Goal: Information Seeking & Learning: Learn about a topic

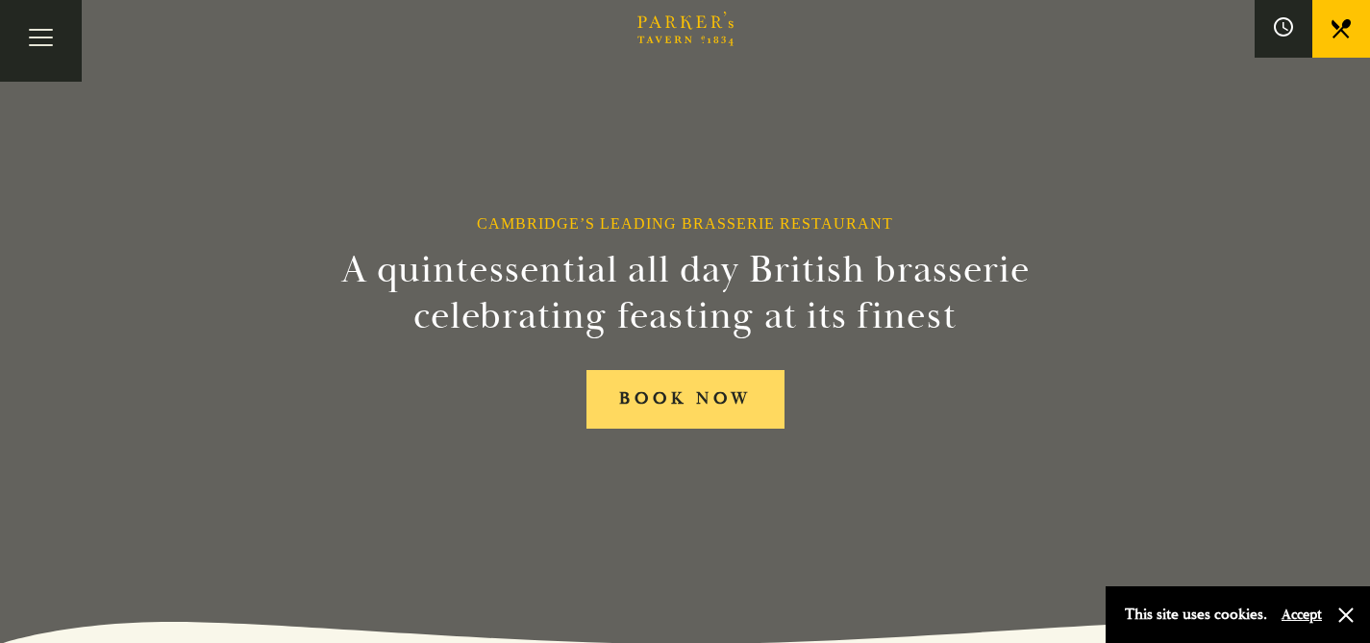
click at [646, 403] on link "BOOK NOW" at bounding box center [686, 399] width 198 height 59
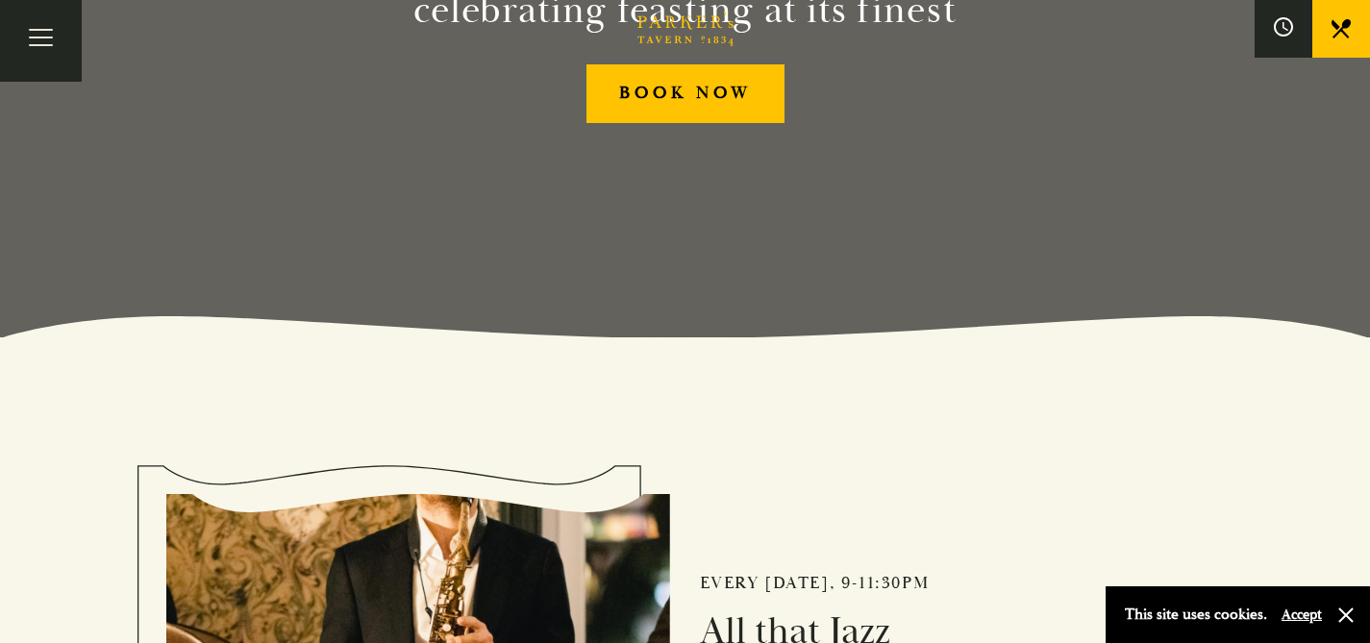
scroll to position [308, 0]
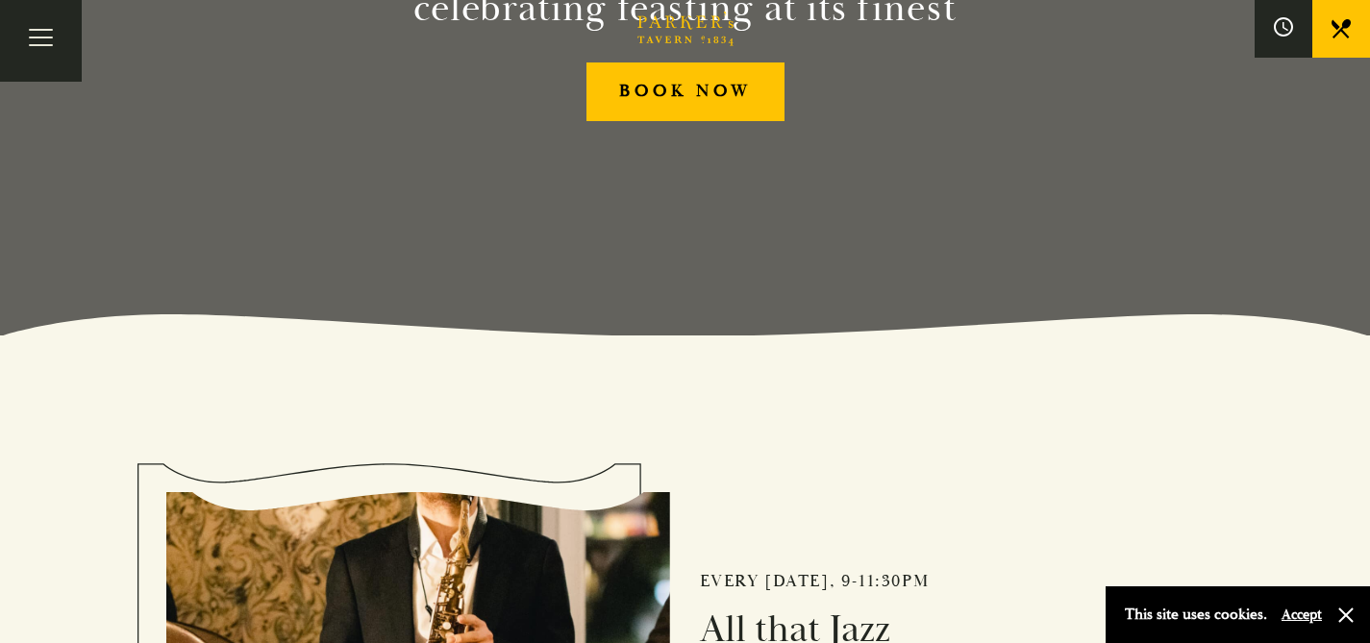
click at [1301, 616] on button "Accept" at bounding box center [1302, 615] width 40 height 18
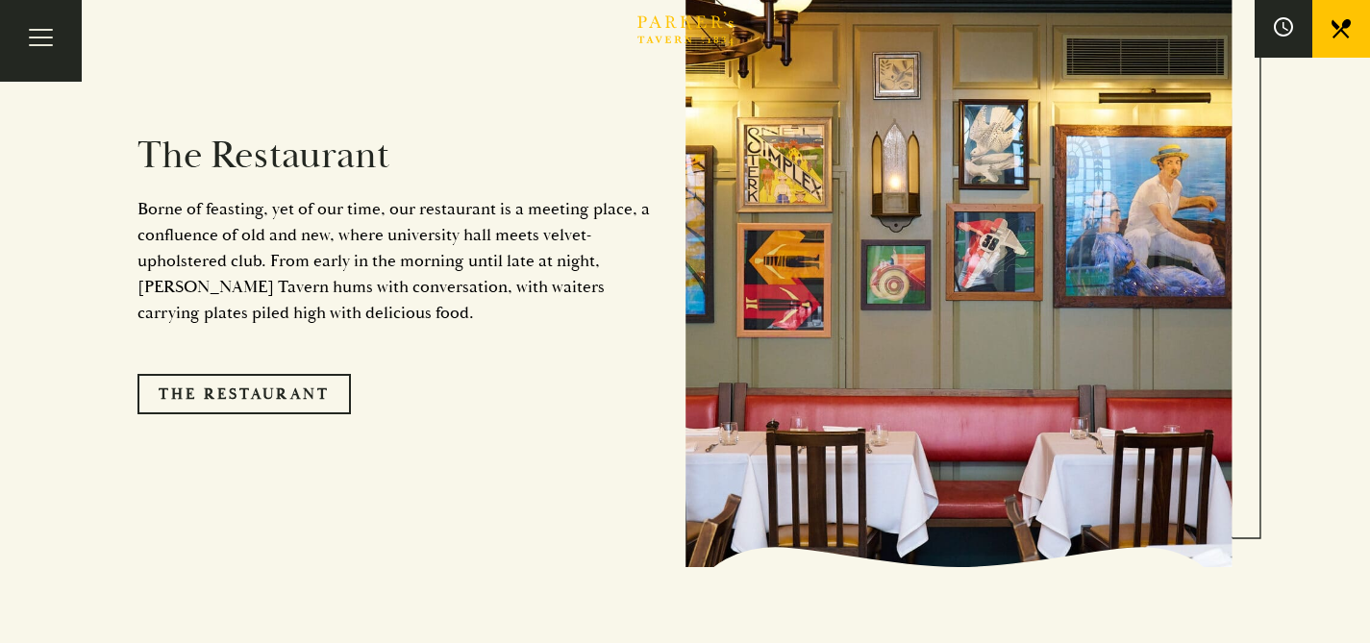
scroll to position [1606, 0]
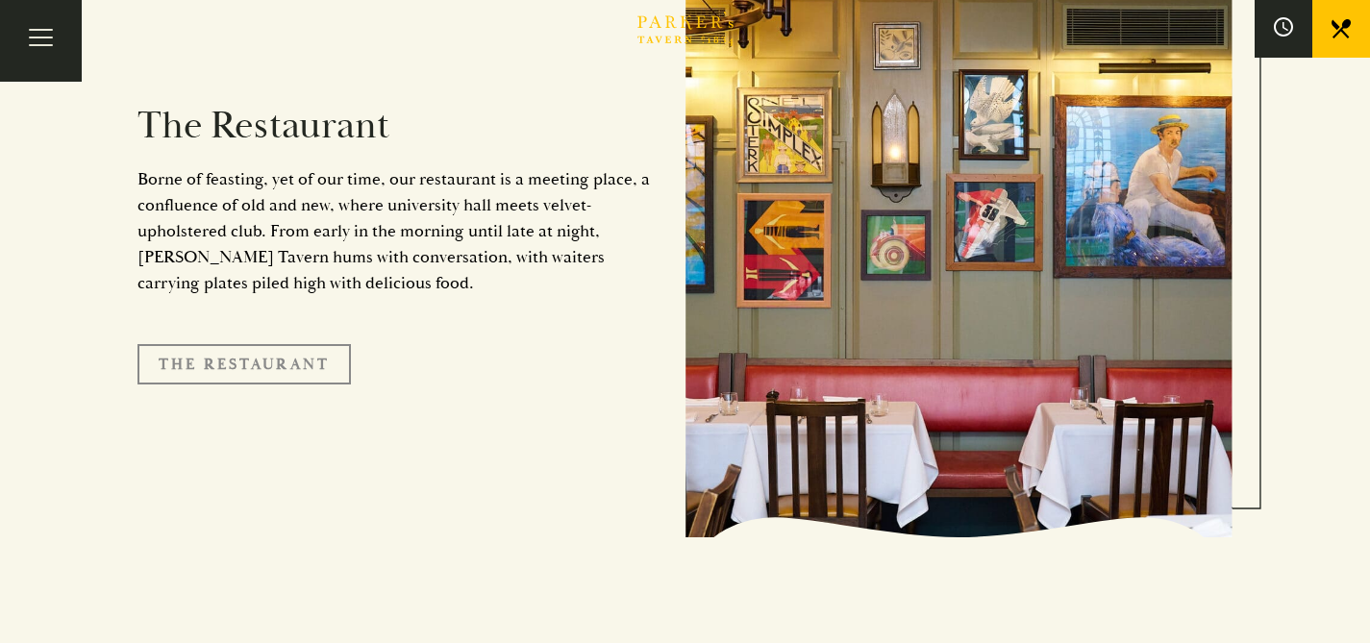
click at [249, 344] on link "The Restaurant" at bounding box center [244, 364] width 213 height 40
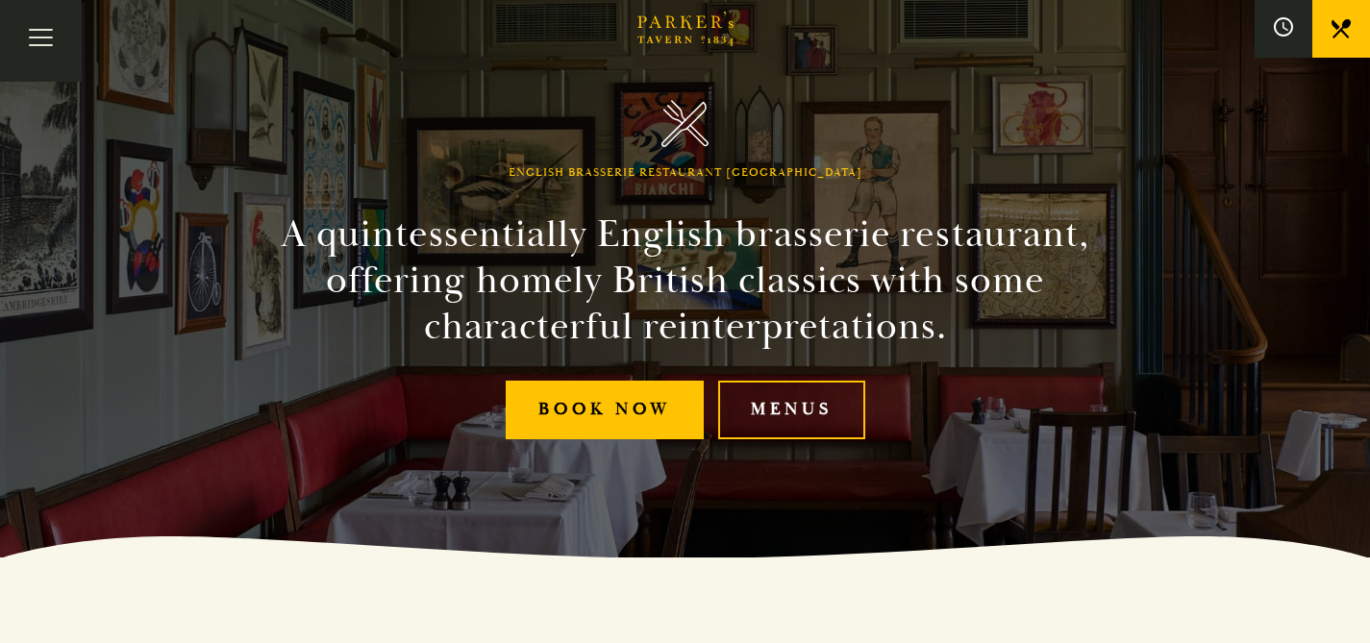
scroll to position [111, 0]
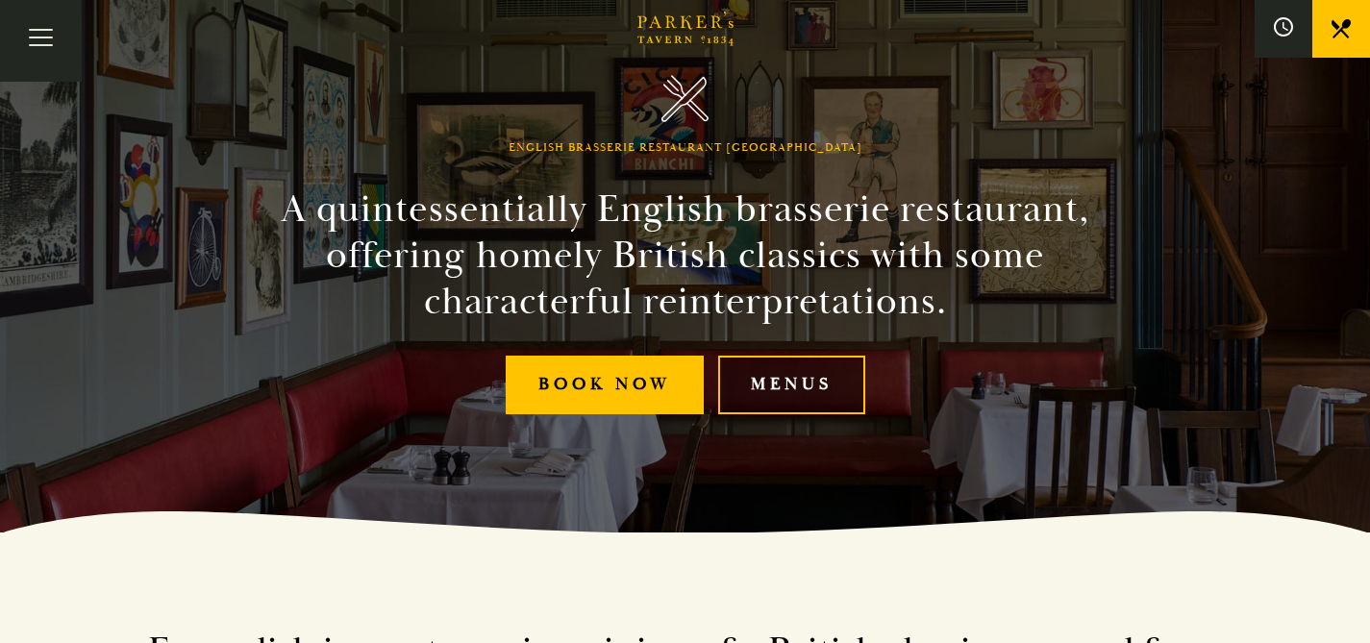
click at [772, 390] on link "Menus" at bounding box center [791, 385] width 147 height 59
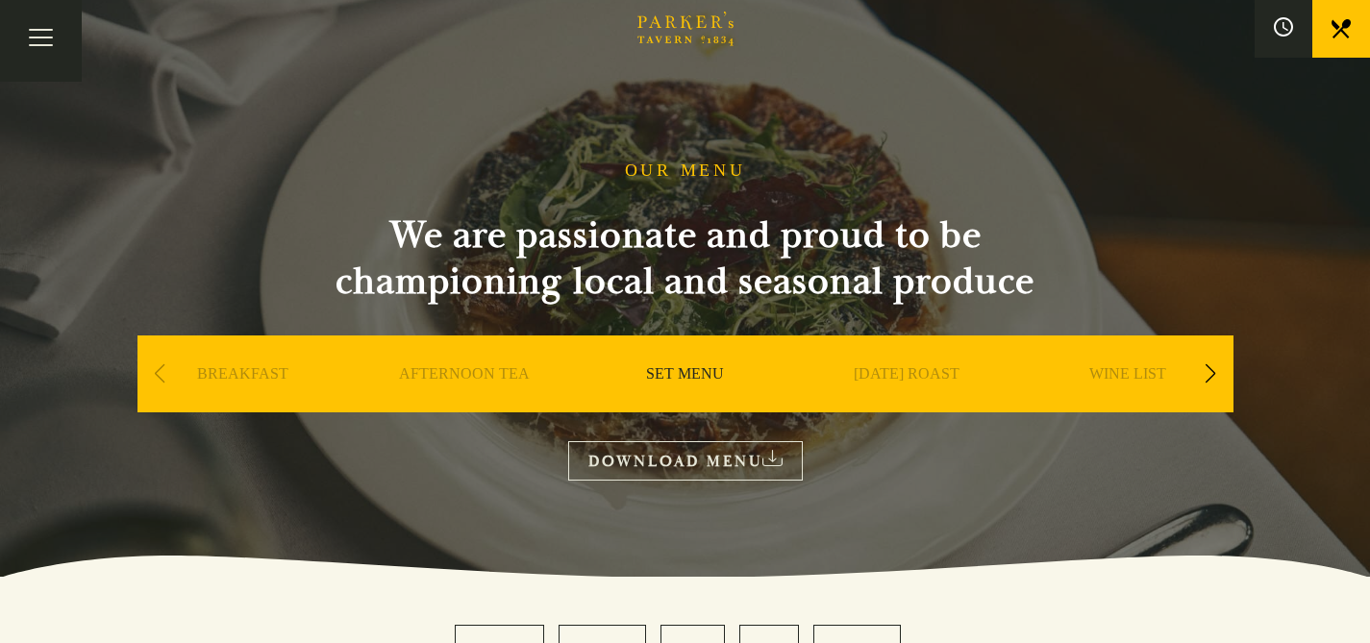
click at [878, 369] on link "SUNDAY ROAST" at bounding box center [907, 402] width 106 height 77
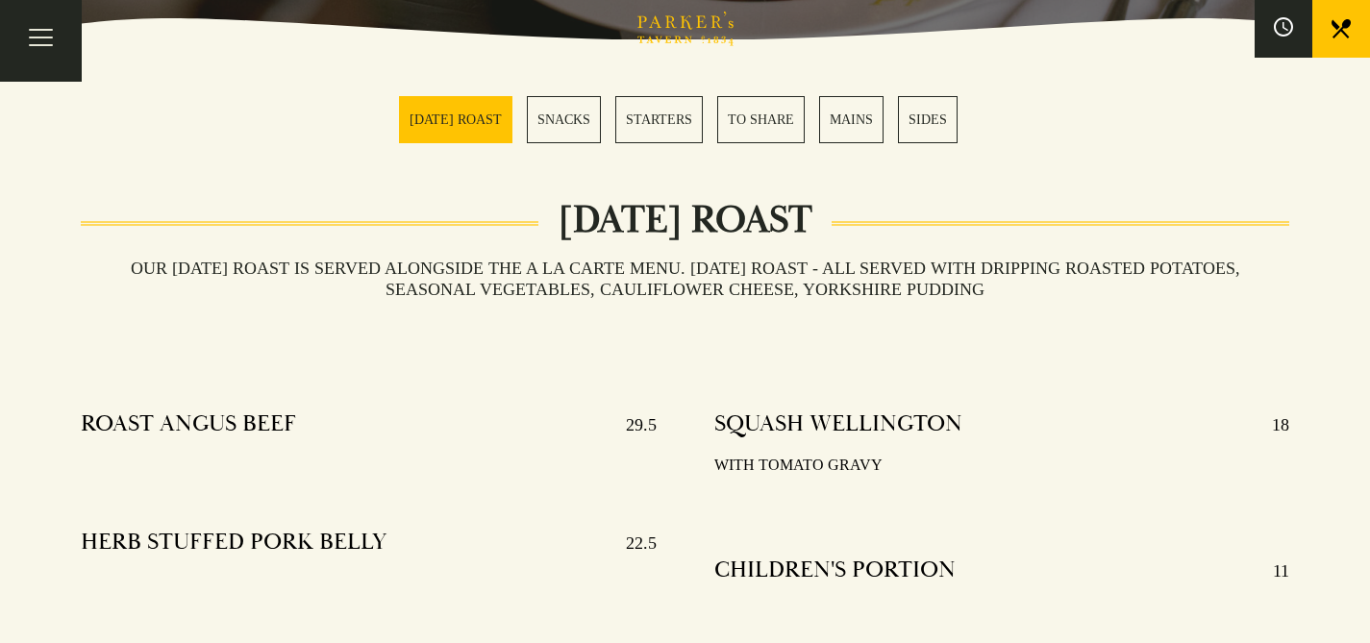
scroll to position [512, 0]
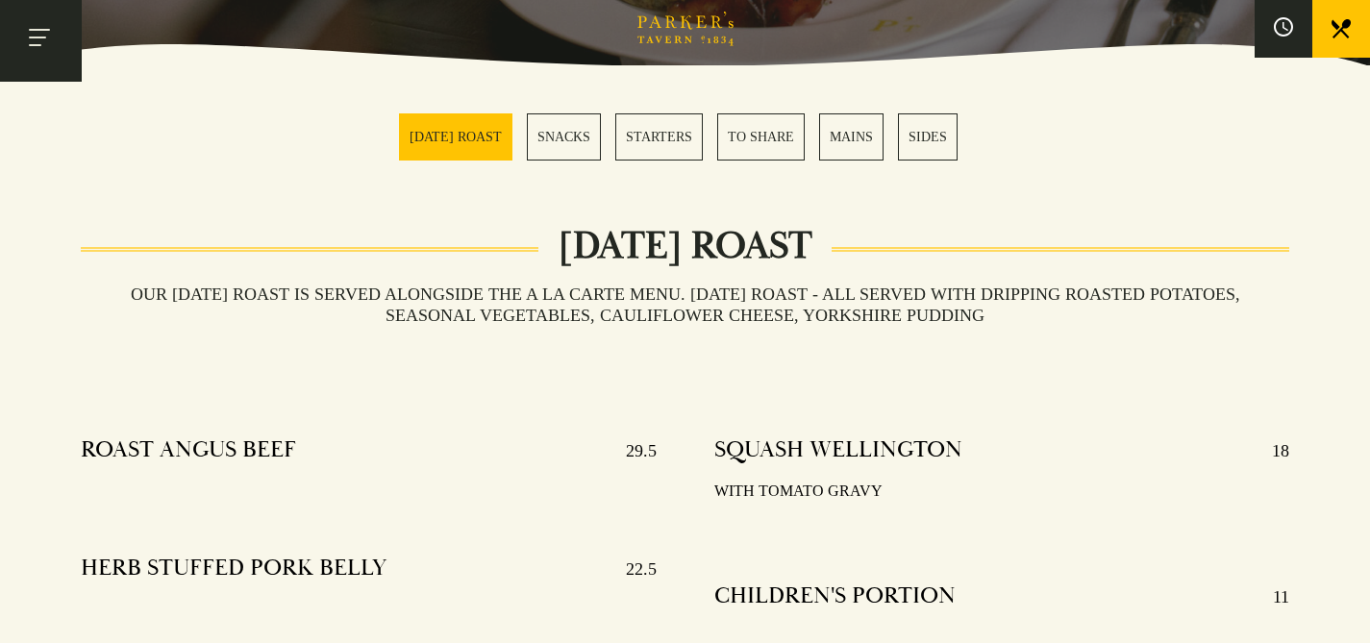
click at [53, 44] on button "Toggle navigation" at bounding box center [41, 41] width 82 height 82
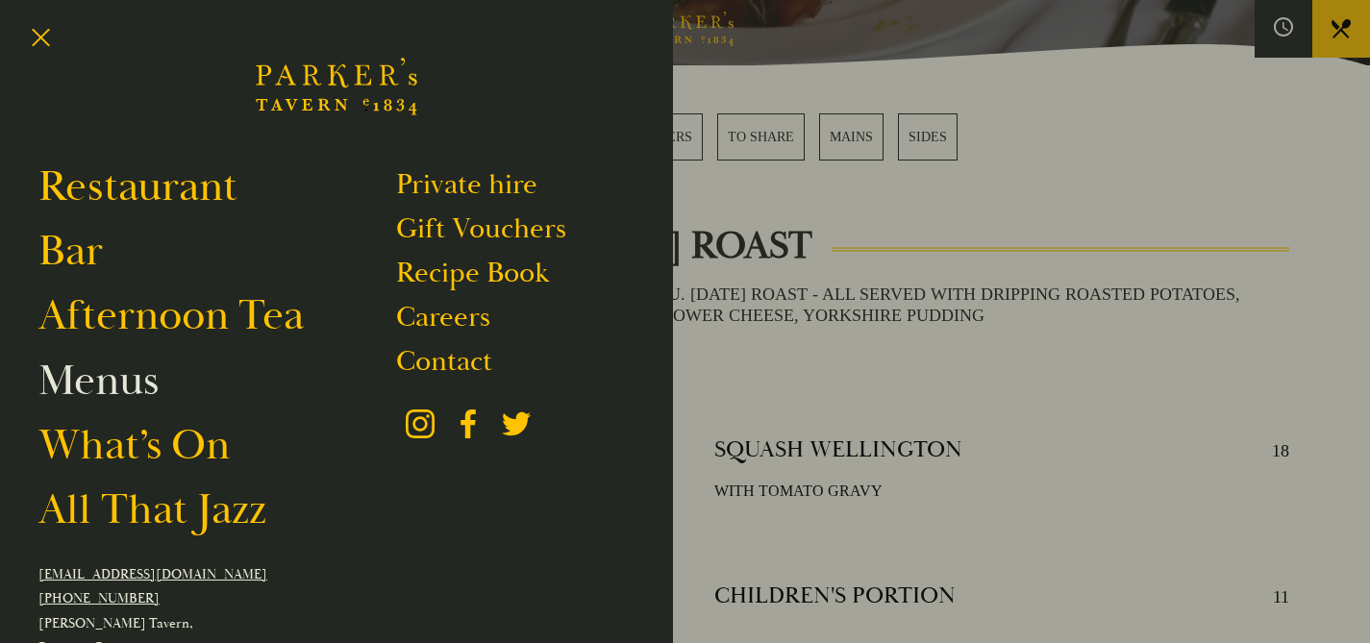
click at [92, 385] on link "Menus" at bounding box center [98, 381] width 120 height 54
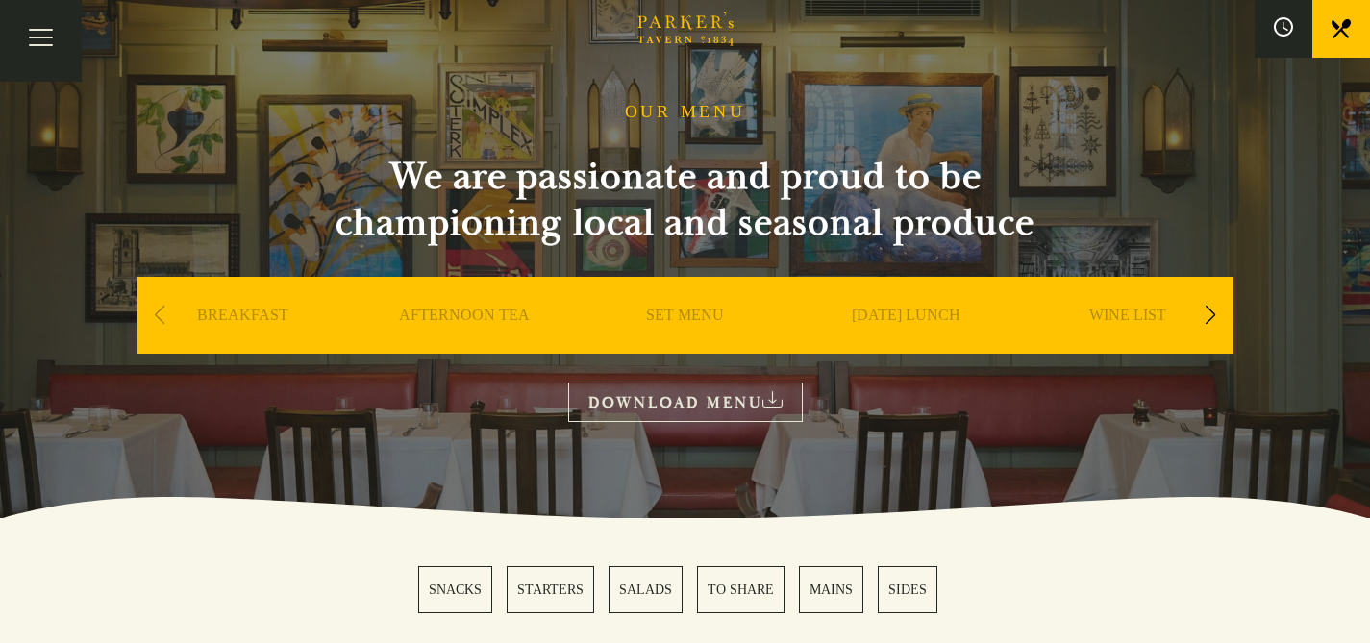
scroll to position [76, 0]
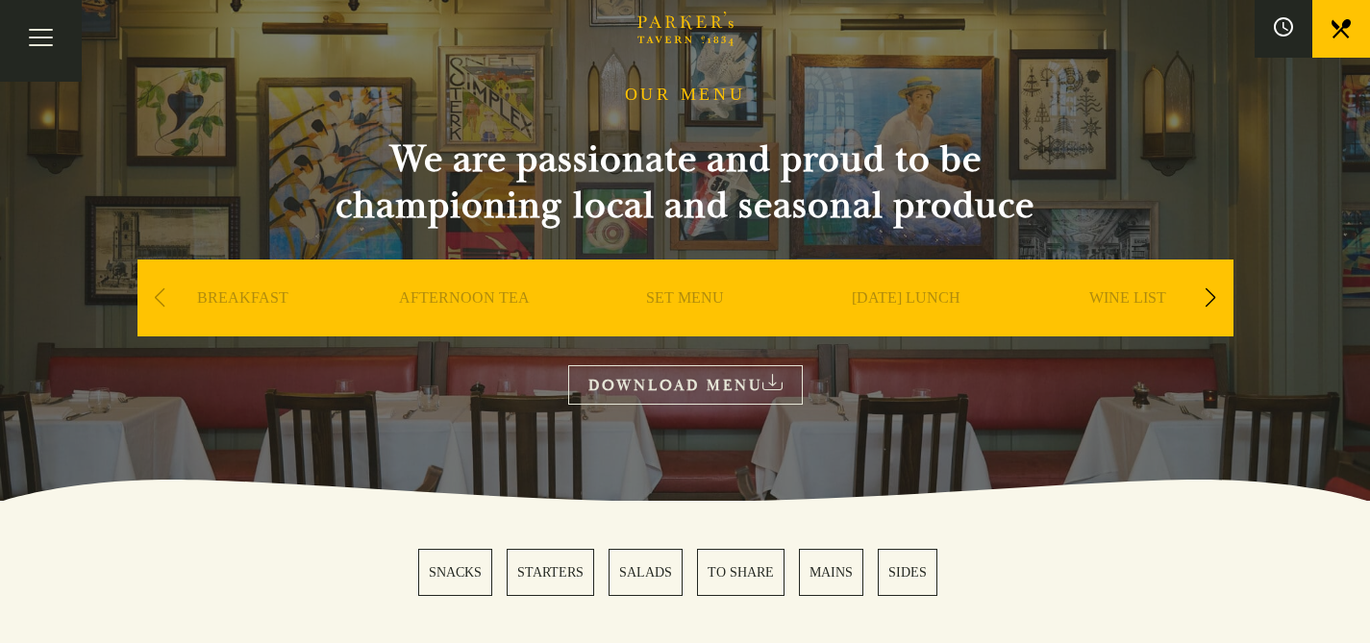
click at [655, 386] on link "DOWNLOAD MENU" at bounding box center [685, 384] width 235 height 39
click at [686, 297] on link "SET MENU" at bounding box center [685, 327] width 78 height 77
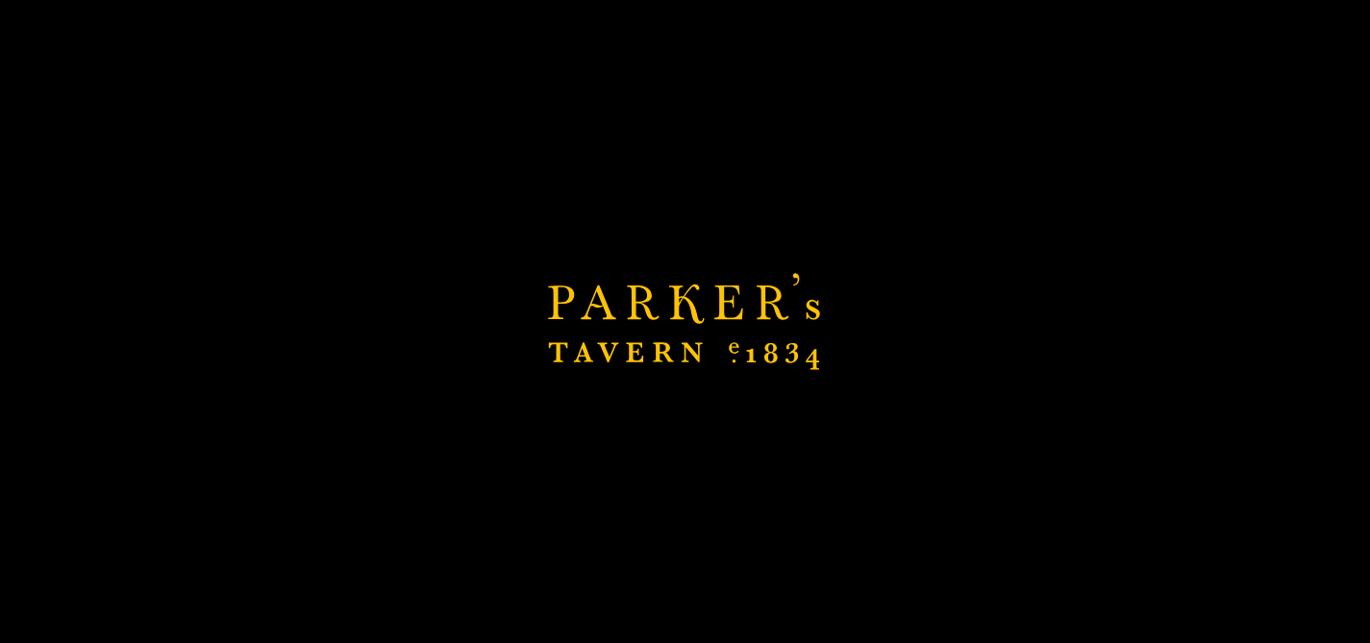
scroll to position [189, 0]
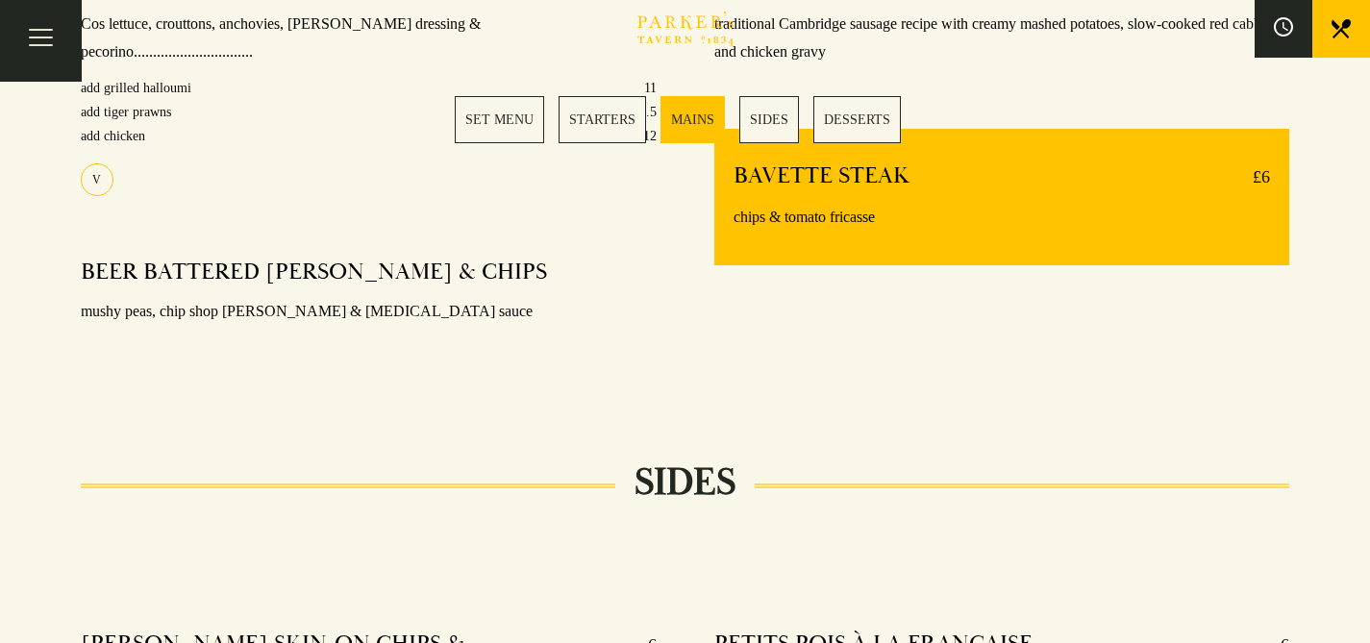
scroll to position [1393, 0]
